Goal: Information Seeking & Learning: Learn about a topic

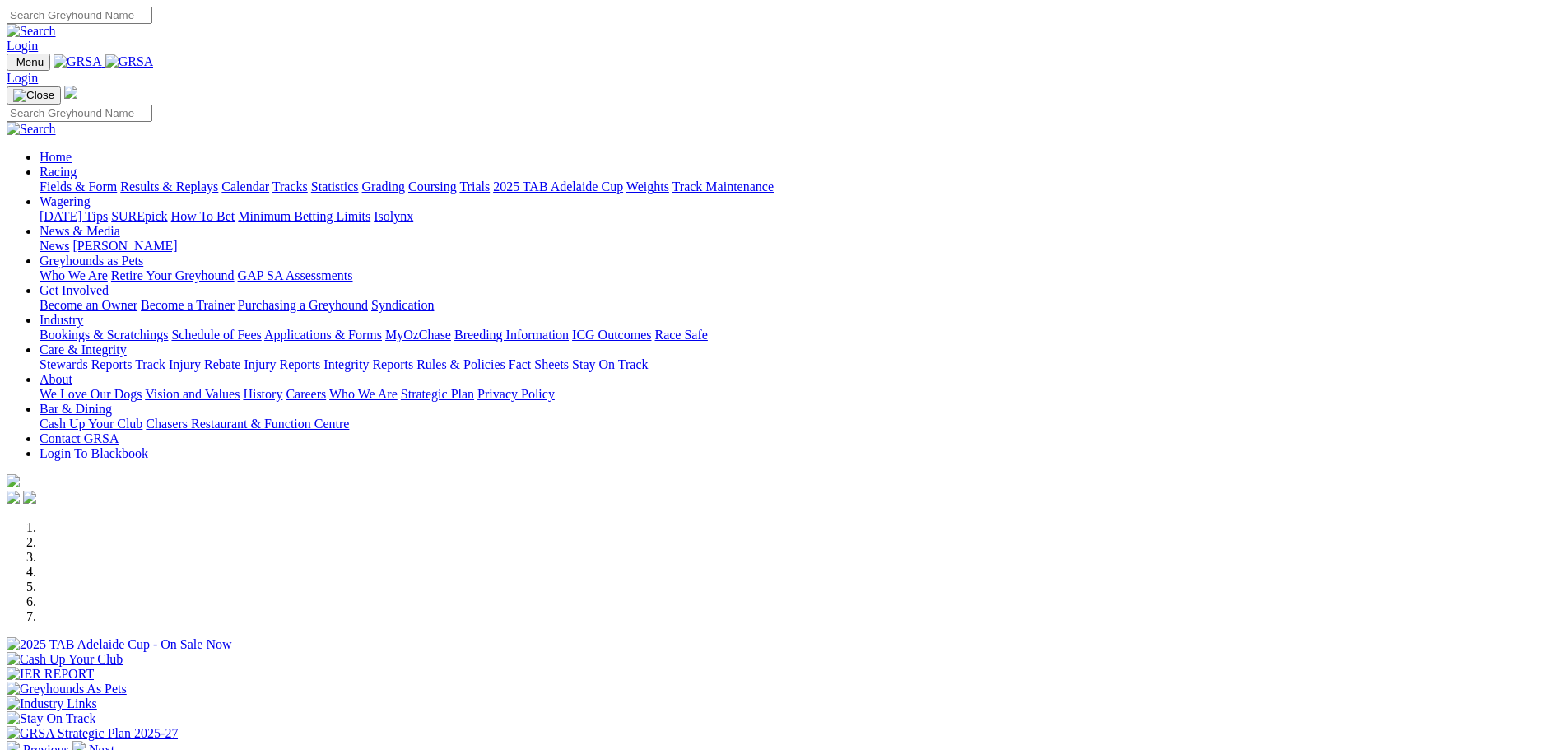
click at [77, 165] on link "Racing" at bounding box center [58, 172] width 37 height 14
click at [218, 180] on link "Results & Replays" at bounding box center [169, 187] width 98 height 14
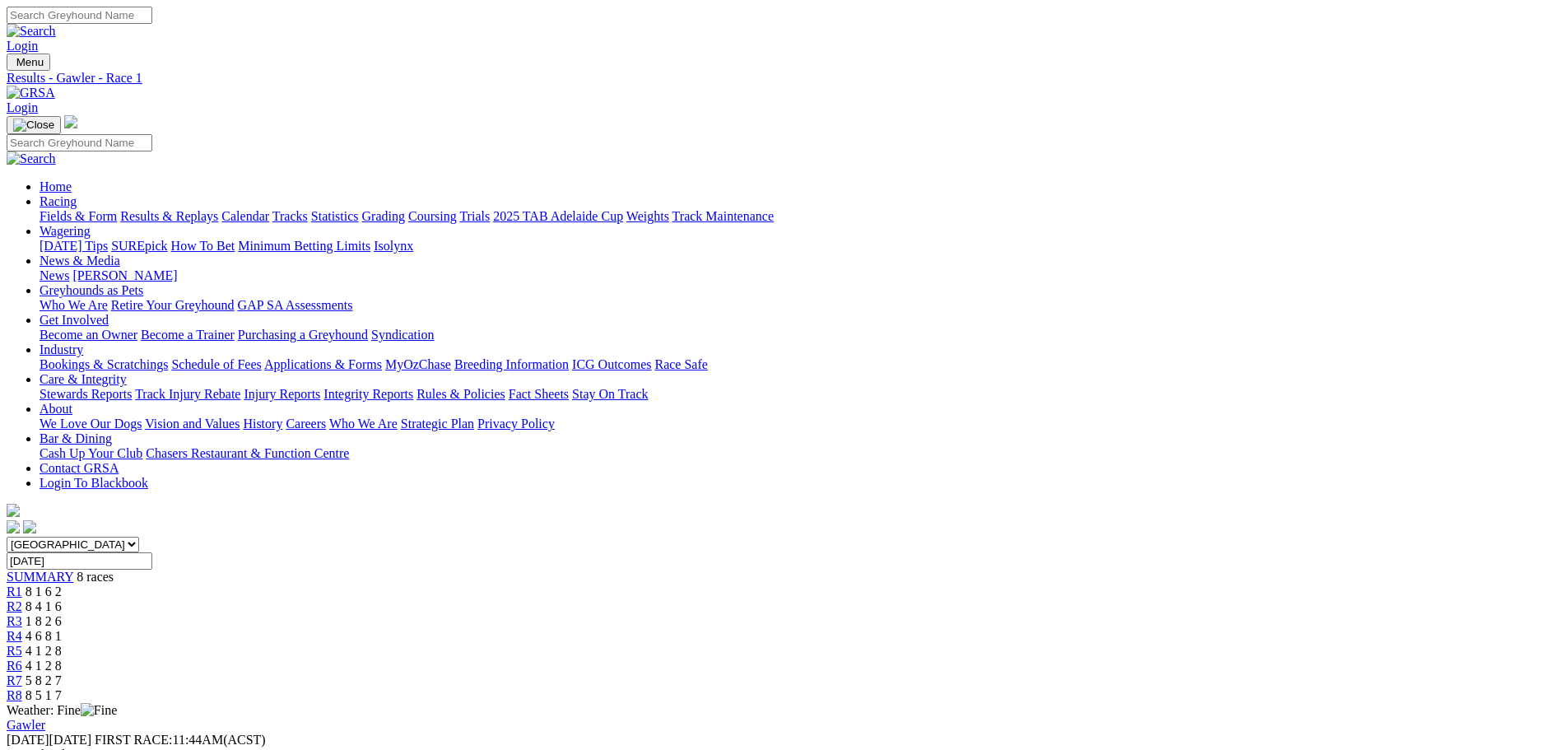
click at [588, 599] on div "R2 8 4 1 6" at bounding box center [783, 607] width 1555 height 15
click at [62, 614] on span "1 8 2 6" at bounding box center [43, 621] width 36 height 14
click at [22, 629] on span "R4" at bounding box center [14, 636] width 16 height 14
click at [22, 643] on span "R5" at bounding box center [14, 651] width 16 height 14
click at [22, 658] on span "R6" at bounding box center [14, 665] width 16 height 14
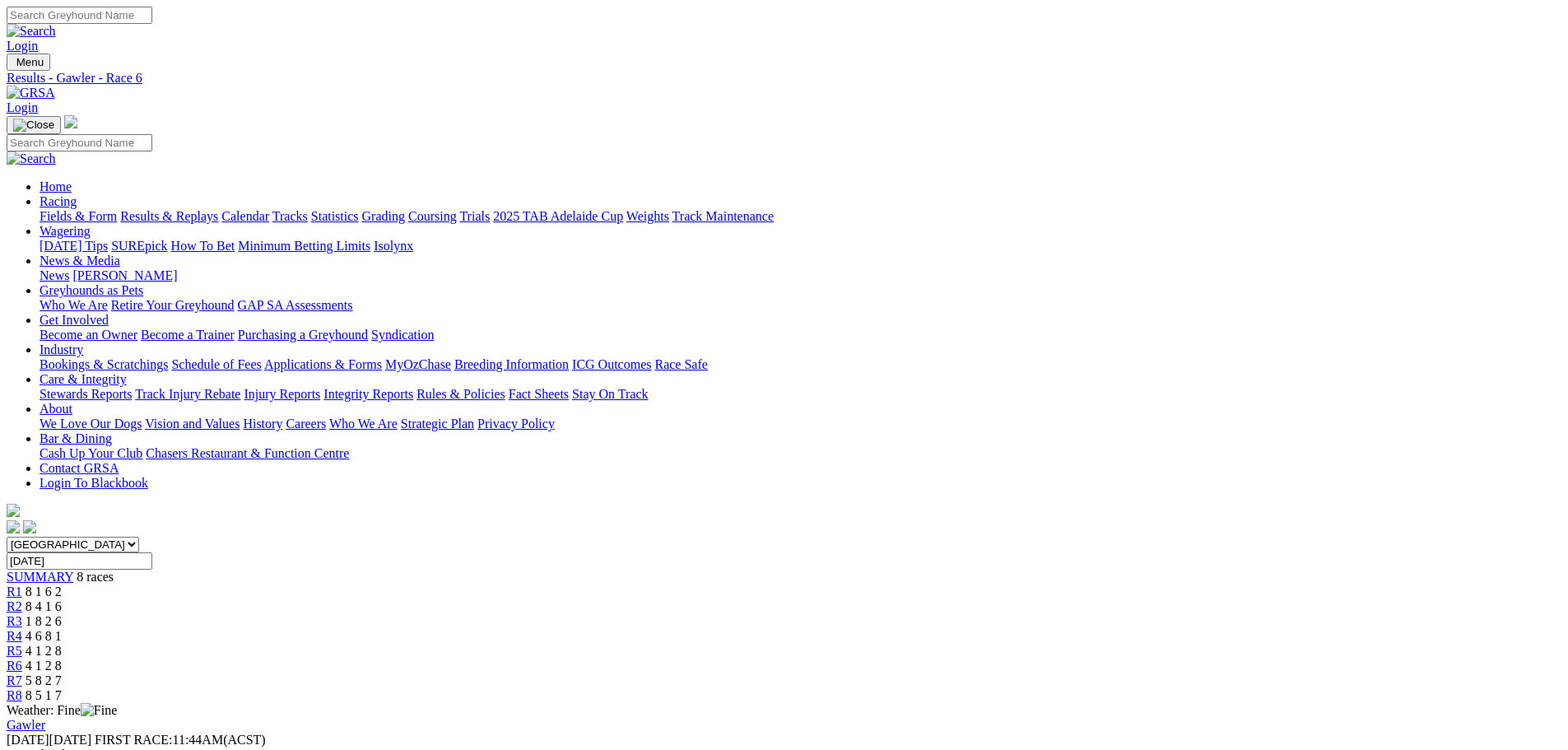
click at [22, 673] on span "R7" at bounding box center [14, 680] width 16 height 14
click at [22, 688] on span "R8" at bounding box center [14, 695] width 16 height 14
click at [117, 210] on link "Fields & Form" at bounding box center [78, 217] width 77 height 14
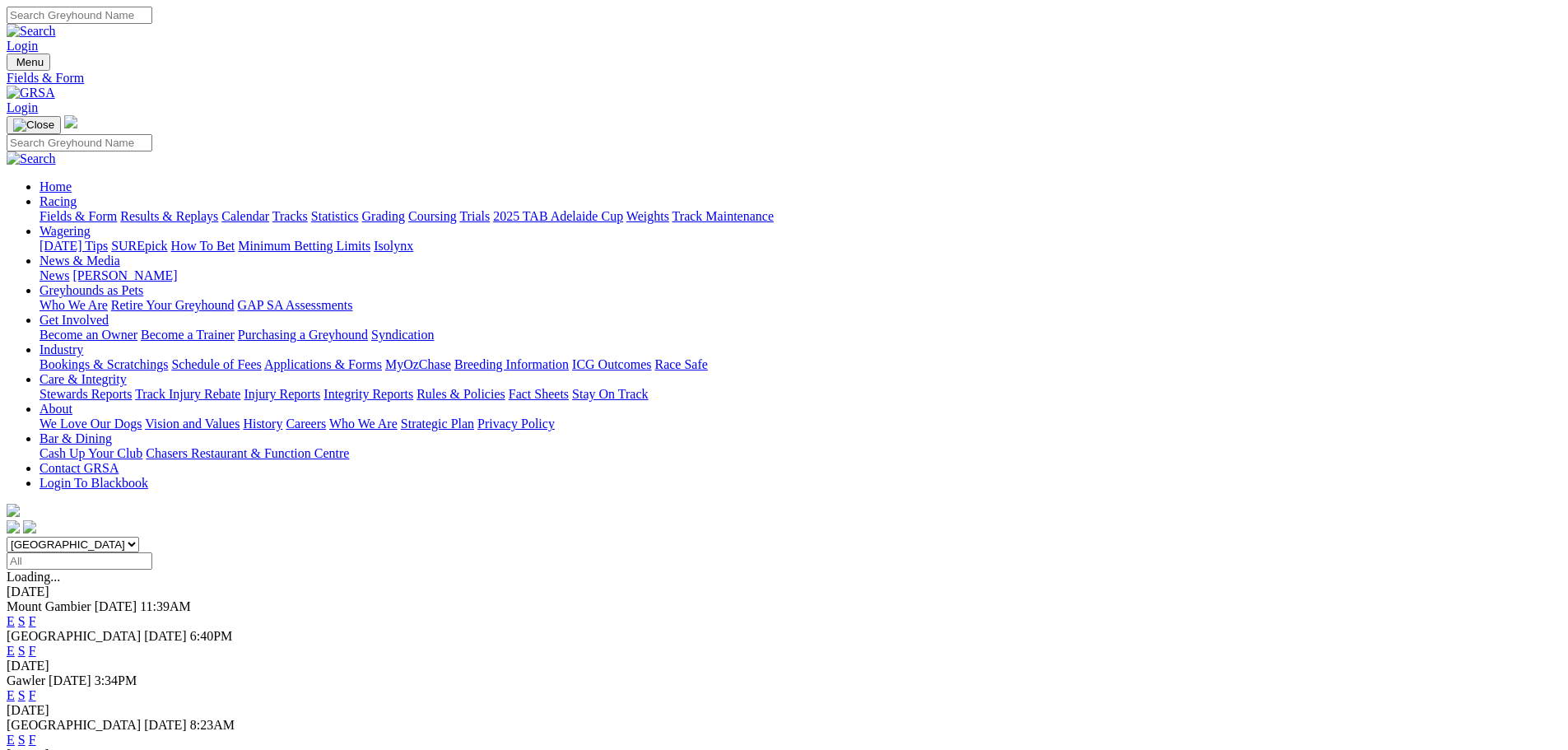
click at [36, 643] on link "F" at bounding box center [33, 651] width 7 height 14
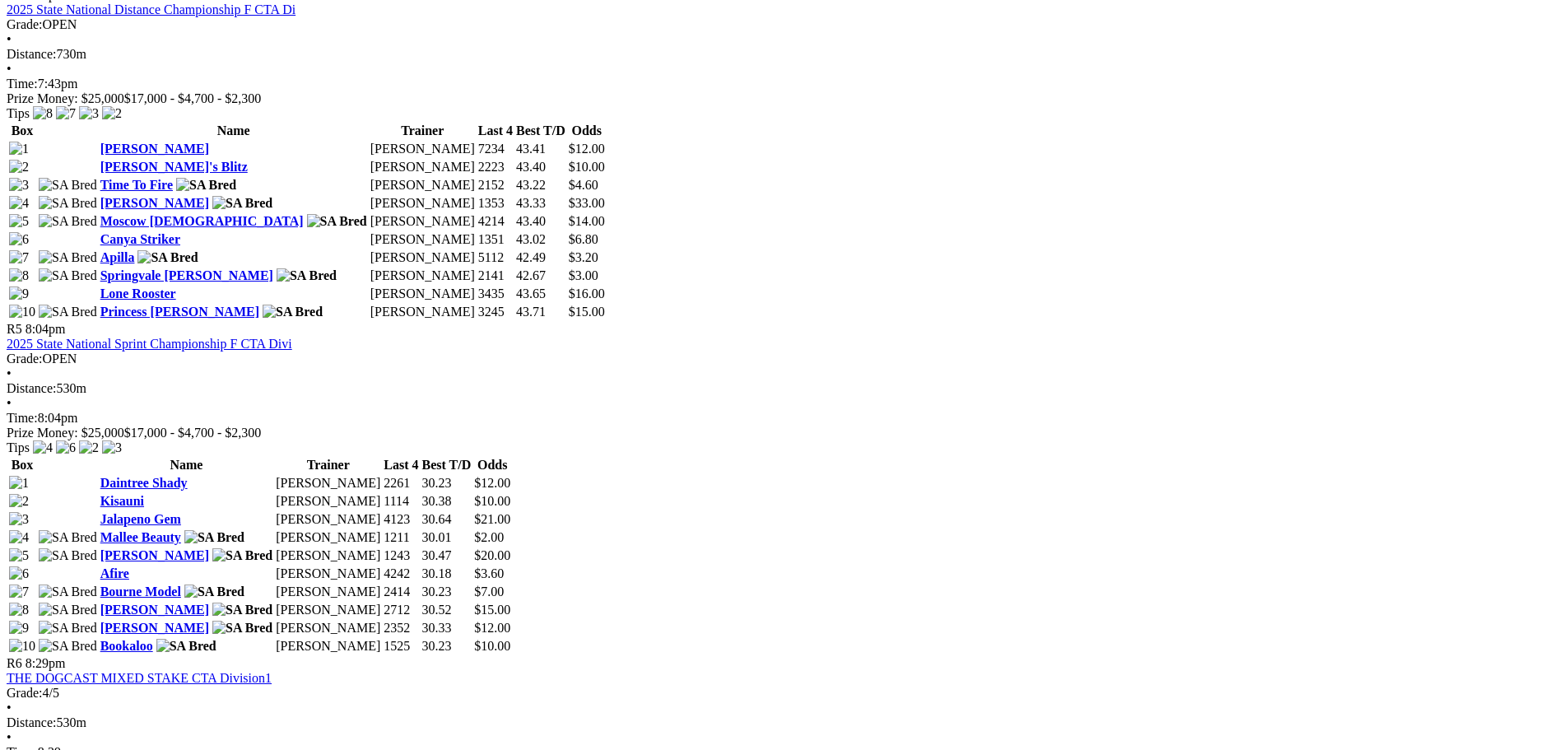
scroll to position [1976, 0]
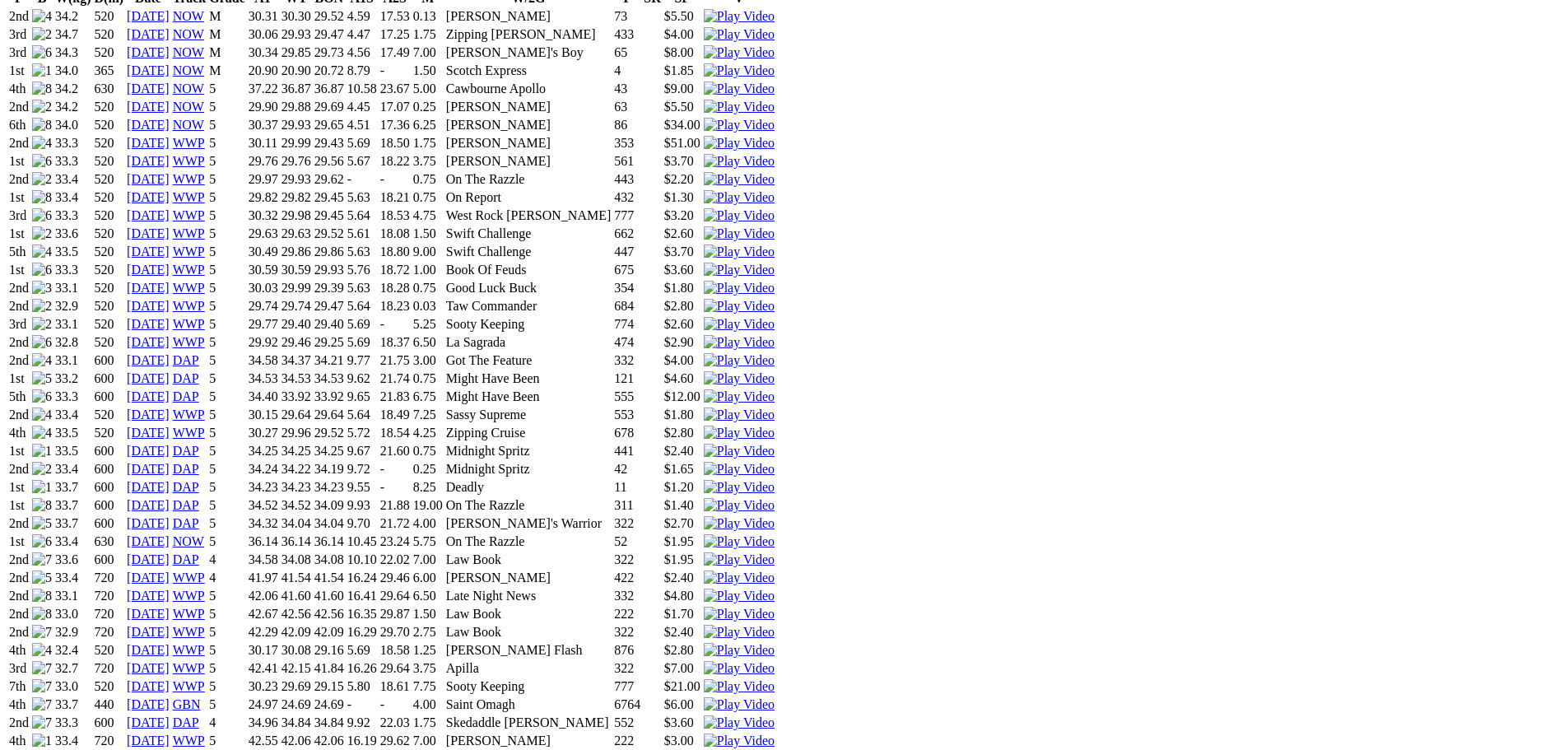
scroll to position [1235, 0]
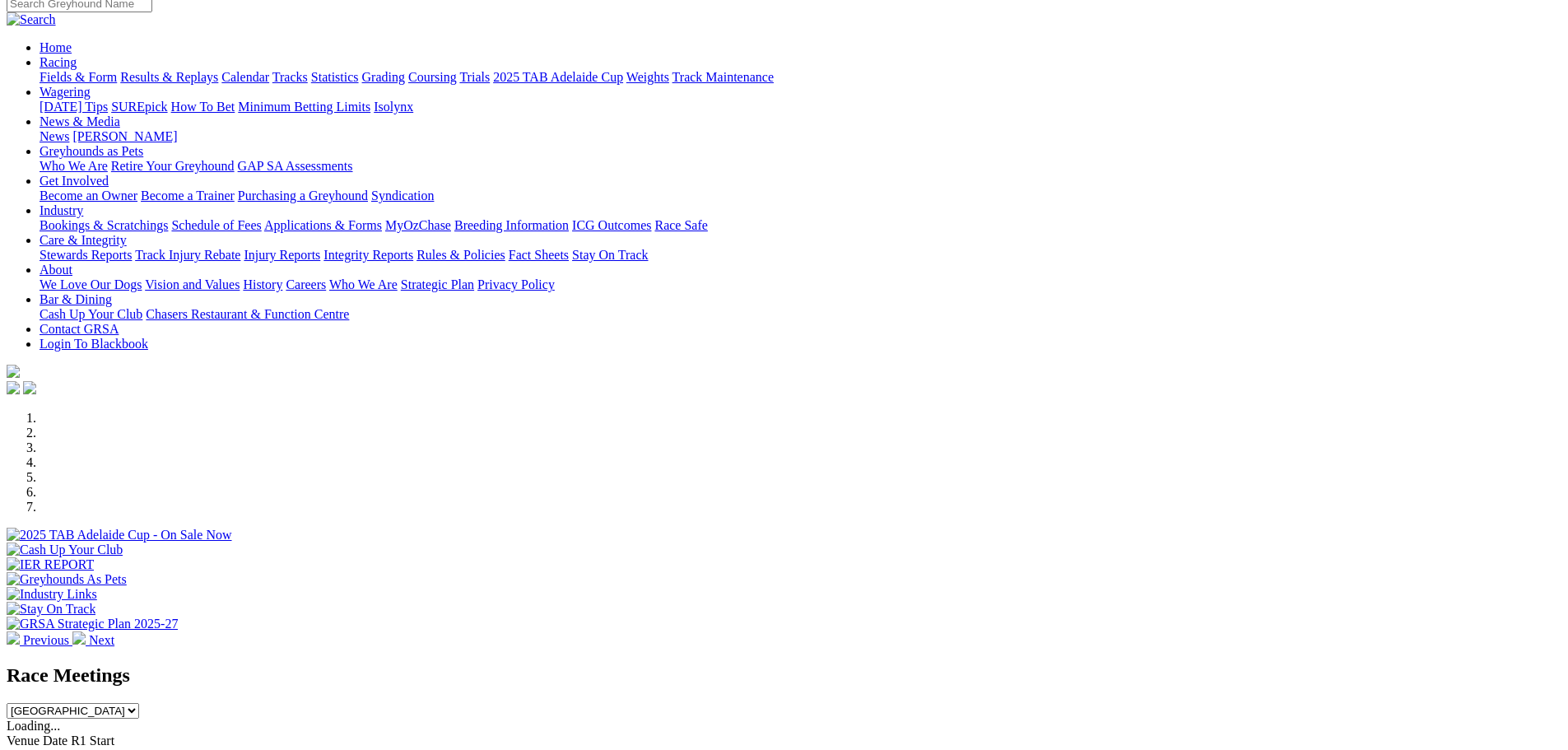
scroll to position [329, 0]
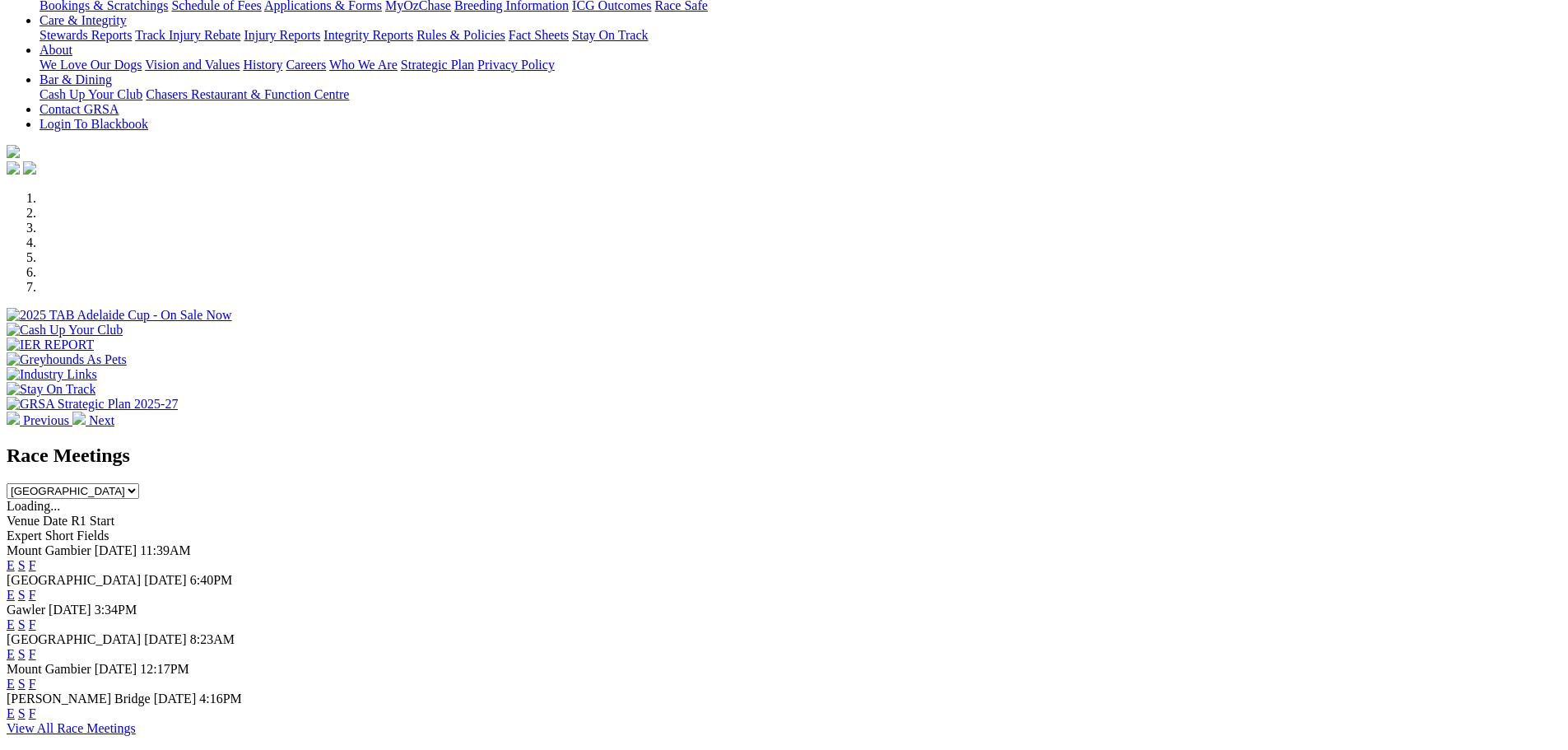
click at [15, 588] on link "E" at bounding box center [10, 595] width 8 height 14
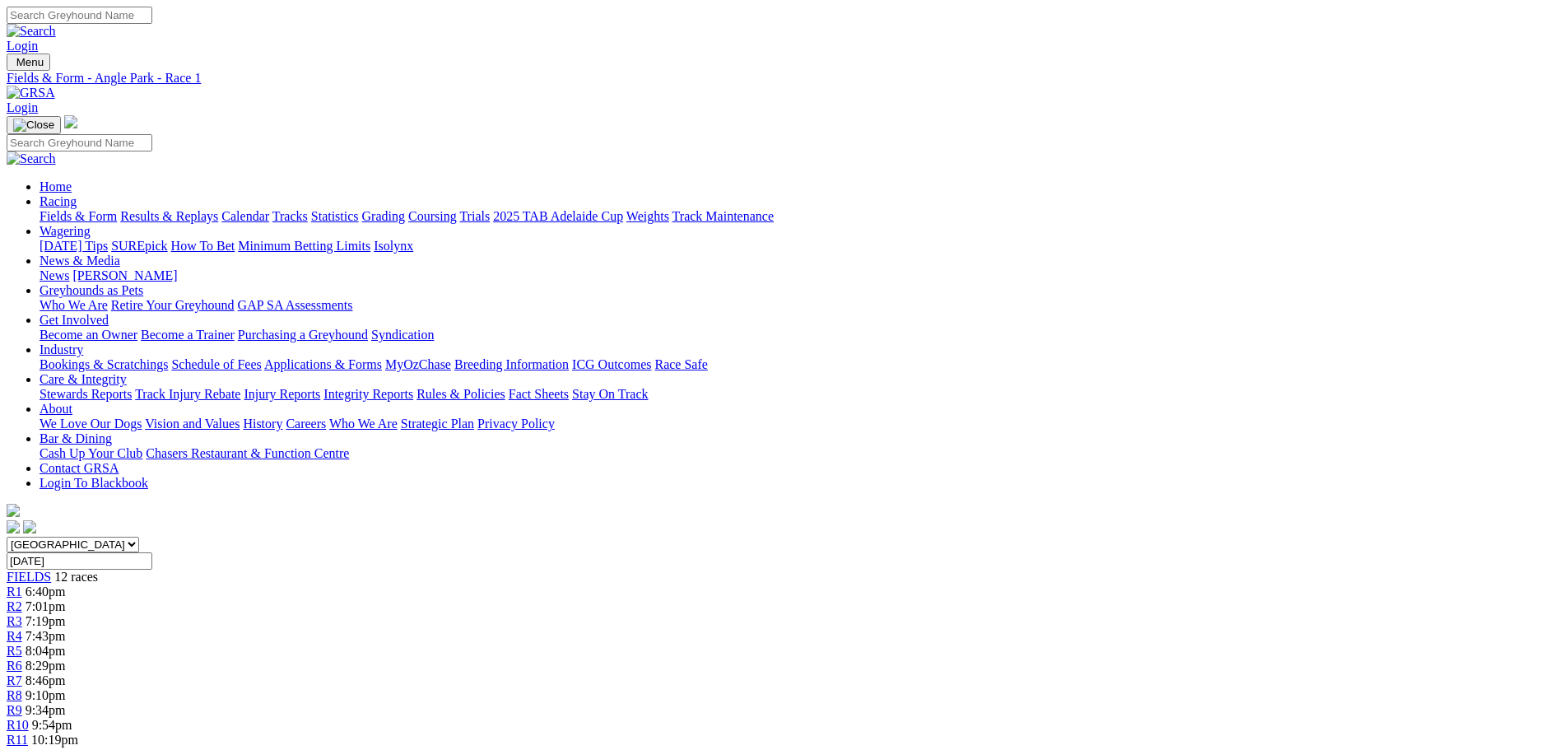
click at [1105, 718] on div "R10 9:54pm" at bounding box center [783, 725] width 1555 height 15
